Goal: Complete application form

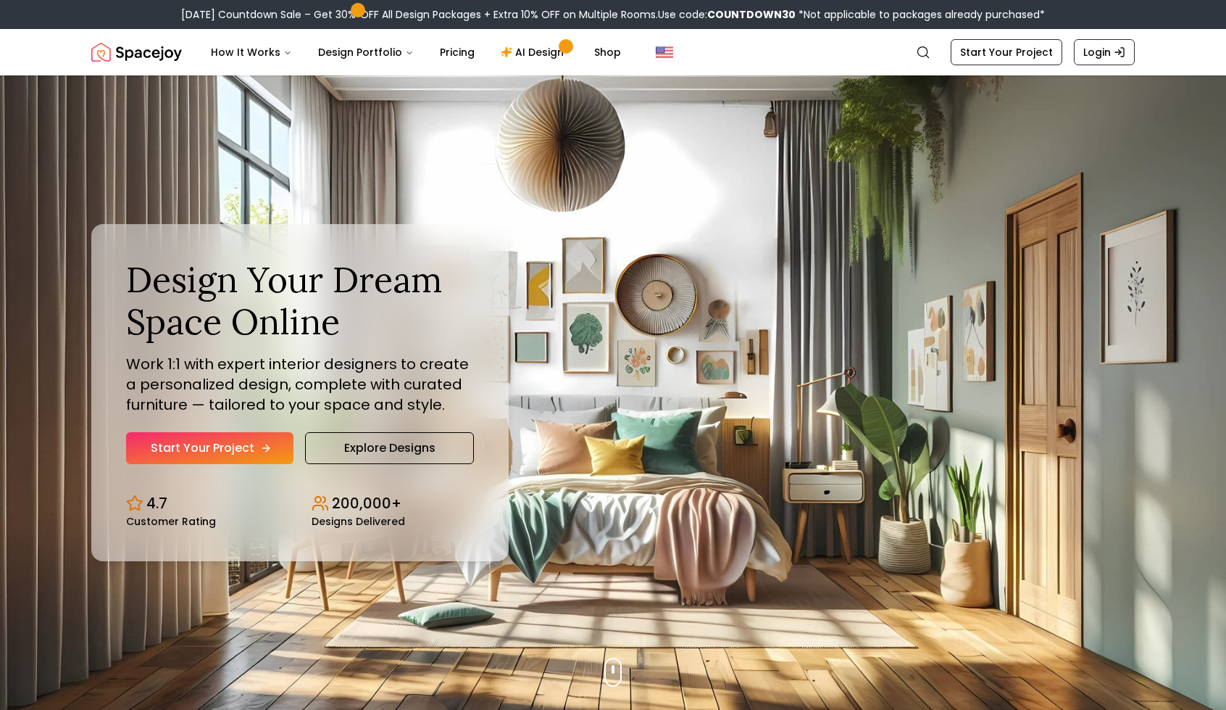
drag, startPoint x: 233, startPoint y: 446, endPoint x: 191, endPoint y: 441, distance: 42.3
click at [191, 441] on link "Start Your Project" at bounding box center [209, 448] width 167 height 32
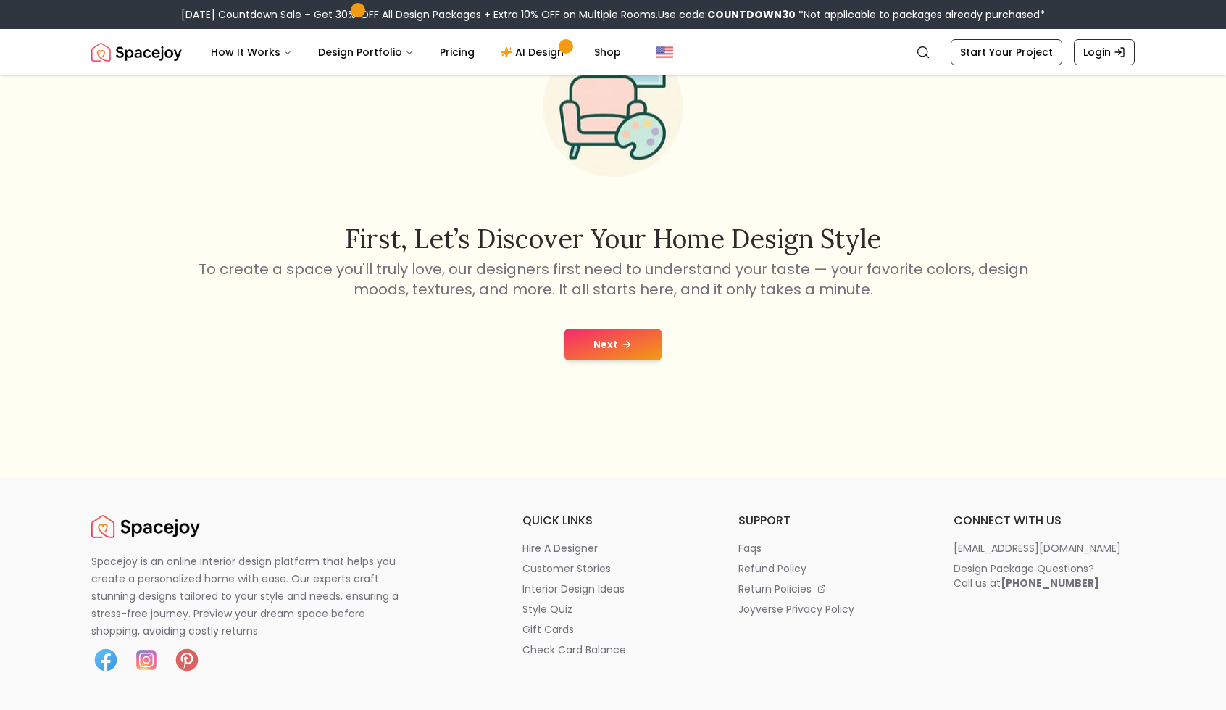
scroll to position [167, 0]
click at [614, 346] on button "Next" at bounding box center [613, 344] width 97 height 32
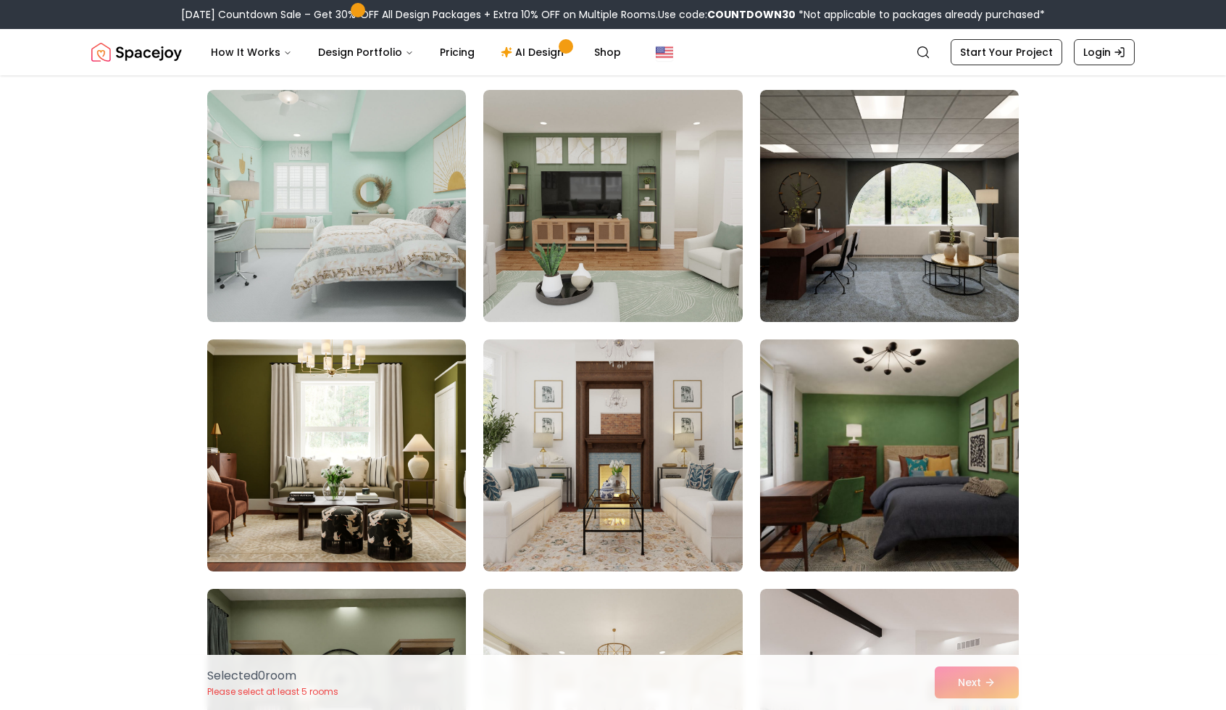
scroll to position [7341, 0]
